Goal: Manage account settings

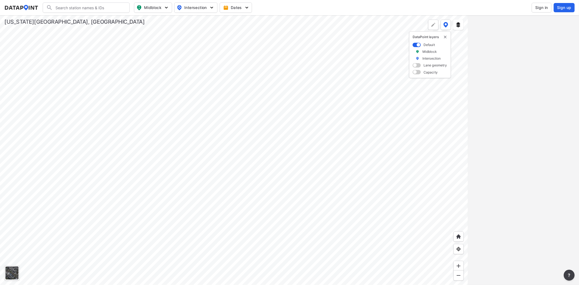
click at [10, 270] on div at bounding box center [11, 272] width 13 height 13
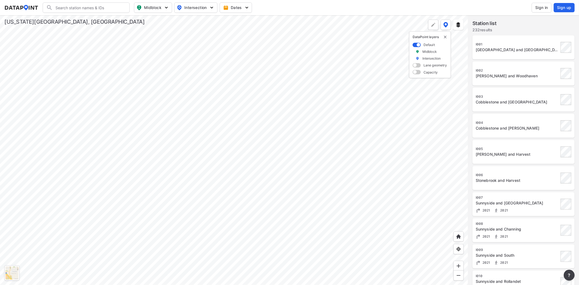
click at [416, 73] on span at bounding box center [416, 72] width 8 height 4
click at [416, 73] on input "checkbox" at bounding box center [414, 73] width 4 height 0
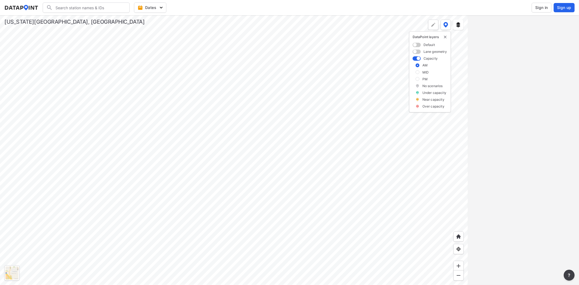
click at [299, 141] on div at bounding box center [234, 149] width 468 height 269
click at [255, 193] on div at bounding box center [234, 149] width 468 height 269
click at [201, 201] on div at bounding box center [234, 149] width 468 height 269
click at [287, 207] on div at bounding box center [234, 149] width 468 height 269
click at [234, 201] on div at bounding box center [234, 149] width 468 height 269
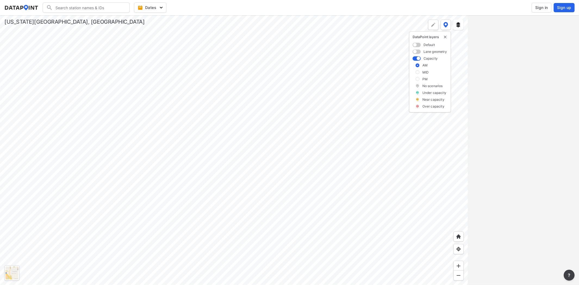
click at [349, 210] on div at bounding box center [234, 149] width 468 height 269
click at [346, 231] on div at bounding box center [234, 149] width 468 height 269
click at [206, 197] on div at bounding box center [234, 149] width 468 height 269
click at [177, 57] on div at bounding box center [234, 149] width 468 height 269
click at [191, 103] on div at bounding box center [234, 149] width 468 height 269
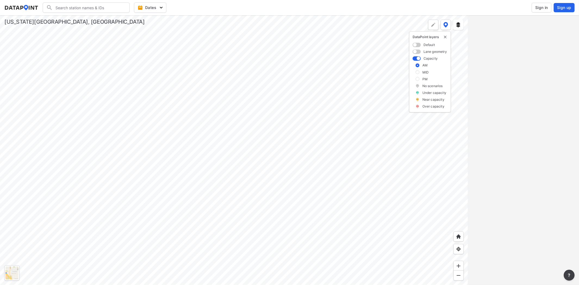
click at [206, 123] on div at bounding box center [234, 149] width 468 height 269
click at [214, 145] on div at bounding box center [234, 149] width 468 height 269
click at [281, 183] on div at bounding box center [234, 149] width 468 height 269
click at [247, 168] on div at bounding box center [234, 149] width 468 height 269
click at [249, 156] on div at bounding box center [234, 149] width 468 height 269
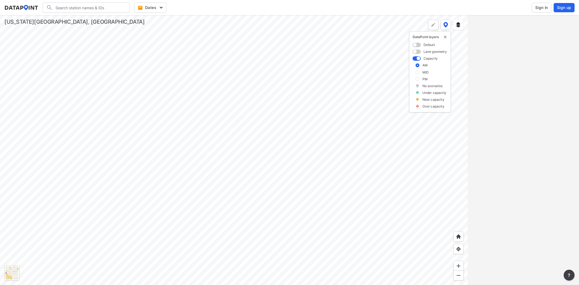
click at [243, 177] on div at bounding box center [234, 149] width 468 height 269
click at [261, 177] on div at bounding box center [234, 149] width 468 height 269
click at [262, 175] on div at bounding box center [234, 149] width 468 height 269
click at [116, 177] on div at bounding box center [234, 149] width 468 height 269
click at [114, 177] on div at bounding box center [234, 149] width 468 height 269
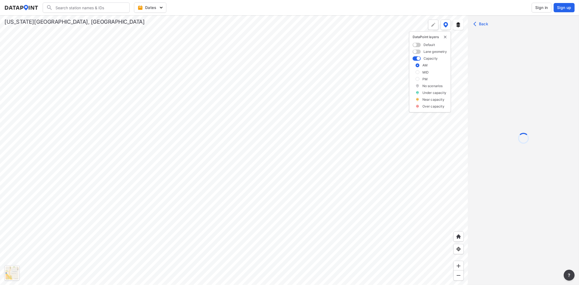
click at [275, 199] on div at bounding box center [234, 149] width 468 height 269
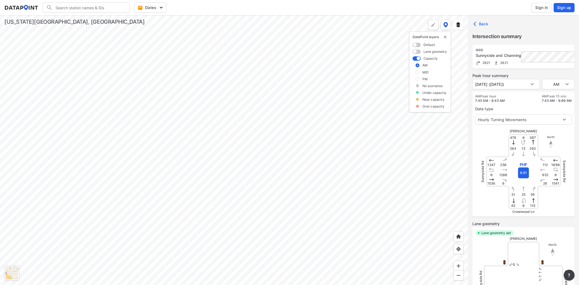
type input "3035"
click at [228, 202] on div at bounding box center [234, 149] width 468 height 269
click at [154, 192] on div at bounding box center [234, 149] width 468 height 269
click at [188, 222] on div at bounding box center [234, 149] width 468 height 269
click at [206, 162] on div at bounding box center [234, 149] width 468 height 269
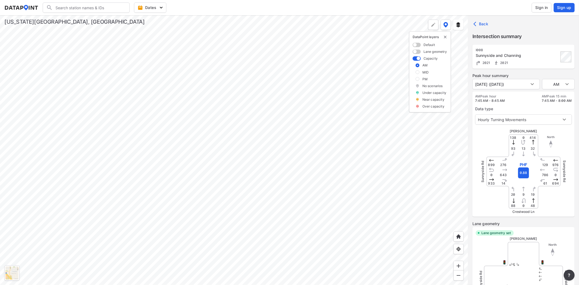
click at [258, 94] on div at bounding box center [234, 149] width 468 height 269
click at [285, 75] on div at bounding box center [234, 149] width 468 height 269
click at [198, 107] on div at bounding box center [234, 149] width 468 height 269
click at [250, 236] on div at bounding box center [234, 149] width 468 height 269
click at [290, 138] on div at bounding box center [234, 149] width 468 height 269
